Goal: Find specific page/section: Find specific page/section

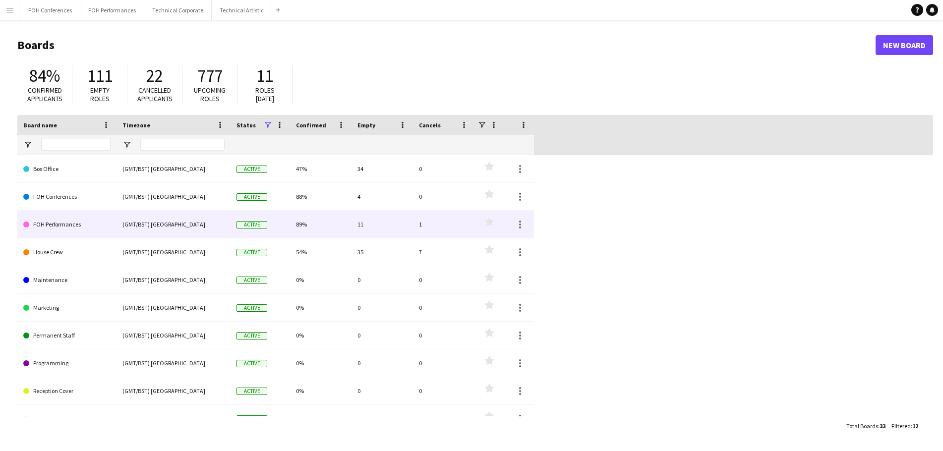
click at [49, 224] on link "FOH Performances" at bounding box center [66, 225] width 87 height 28
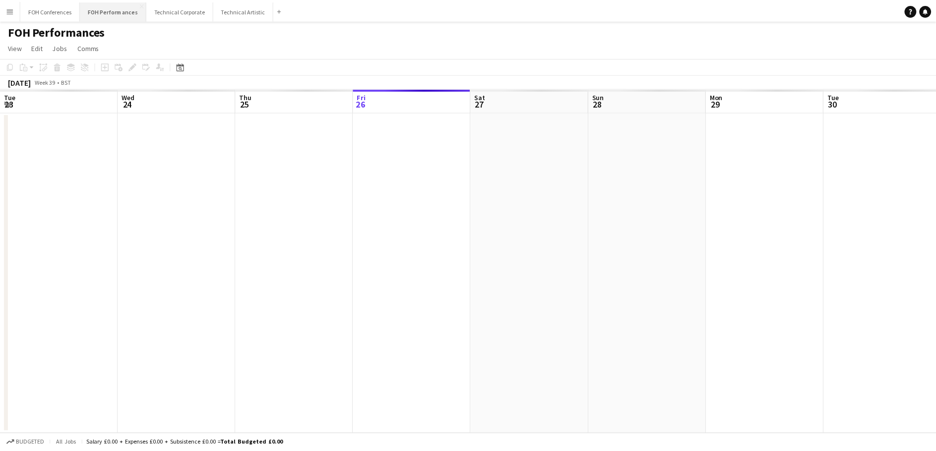
scroll to position [0, 237]
